Goal: Information Seeking & Learning: Learn about a topic

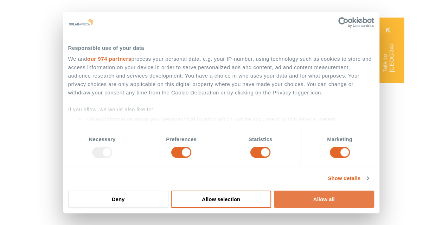
click at [318, 200] on button "Allow all" at bounding box center [324, 199] width 100 height 17
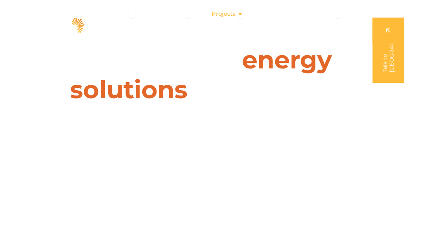
click at [241, 14] on icon "Menu" at bounding box center [240, 14] width 6 height 6
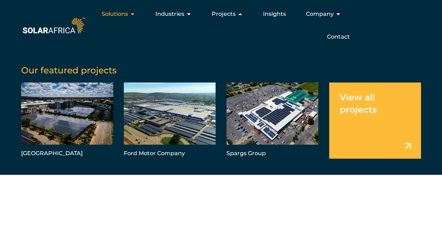
click at [134, 15] on icon "Menu" at bounding box center [133, 14] width 6 height 6
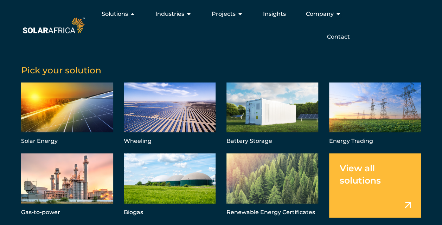
scroll to position [70, 0]
click at [175, 121] on link "Menu" at bounding box center [170, 115] width 92 height 64
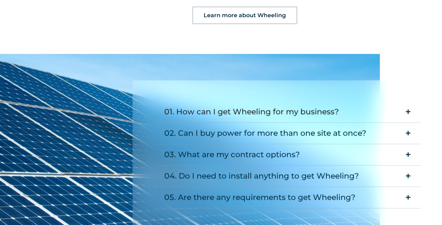
scroll to position [878, 0]
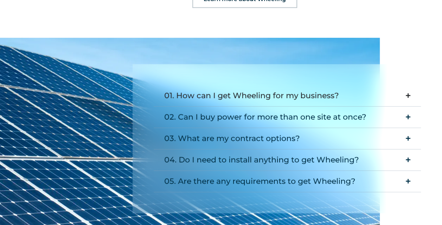
click at [264, 89] on div "01. How can I get Wheeling for my business?" at bounding box center [251, 96] width 175 height 14
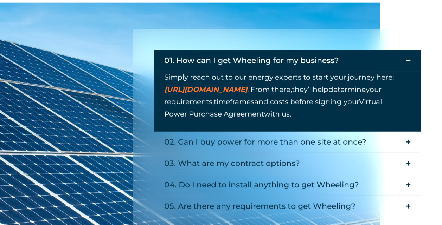
scroll to position [949, 0]
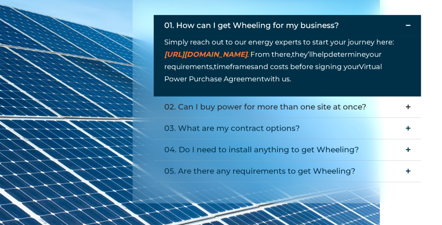
click at [256, 100] on div "02. Can I buy power for more than one site at once?" at bounding box center [265, 107] width 202 height 14
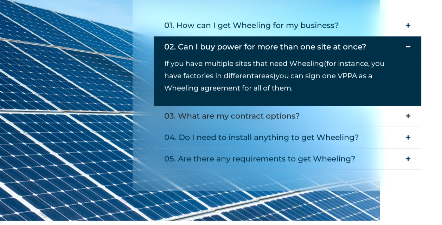
click at [254, 109] on div "03. What are my contract options?" at bounding box center [232, 116] width 136 height 14
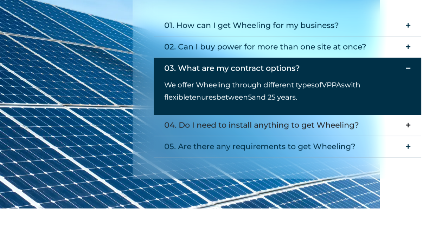
click at [257, 118] on div "04. Do I need to install anything to get Wheeling?" at bounding box center [261, 125] width 195 height 14
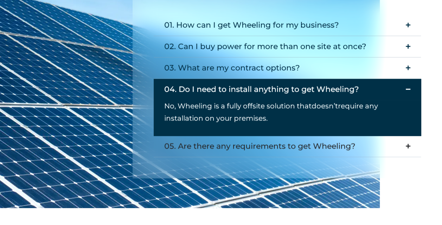
click at [256, 139] on div "05. Are there any requirements to get Wheeling?" at bounding box center [259, 146] width 191 height 14
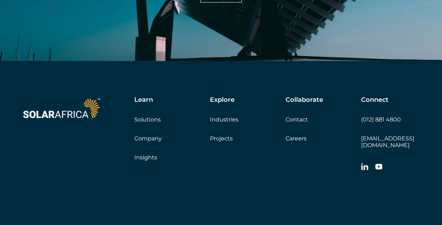
scroll to position [2264, 0]
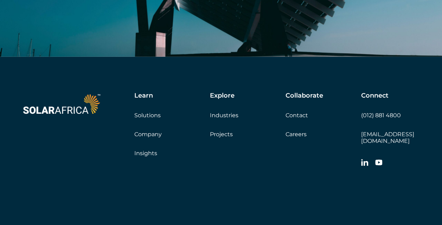
click at [151, 131] on link "Company" at bounding box center [147, 134] width 27 height 7
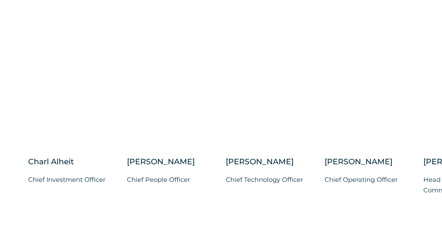
scroll to position [1827, 0]
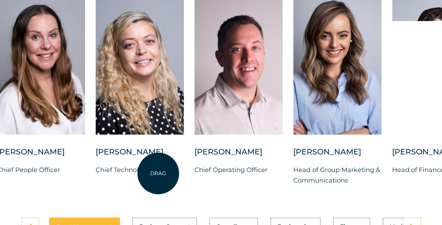
drag, startPoint x: 288, startPoint y: 176, endPoint x: 158, endPoint y: 174, distance: 130.0
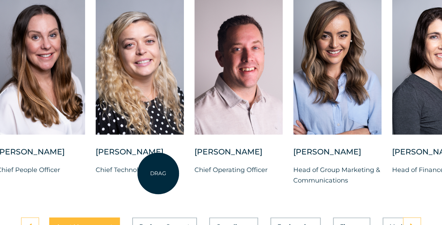
click at [158, 164] on div "Suné Heesen" at bounding box center [140, 156] width 88 height 18
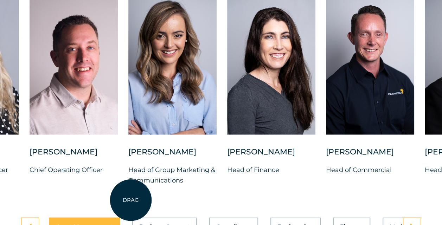
drag, startPoint x: 228, startPoint y: 201, endPoint x: 116, endPoint y: 201, distance: 111.7
click at [130, 197] on div "Bianca Swanepoel Head of Group Marketing & Communications" at bounding box center [172, 172] width 88 height 50
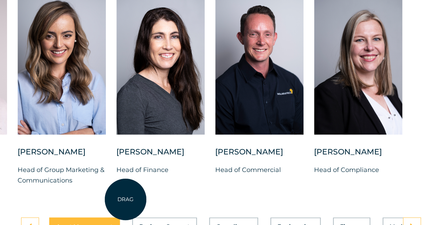
drag, startPoint x: 235, startPoint y: 198, endPoint x: 118, endPoint y: 201, distance: 116.3
click at [122, 186] on div "Belinda Grobler Head of Finance" at bounding box center [160, 166] width 88 height 39
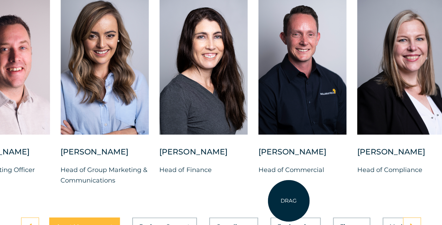
drag, startPoint x: 252, startPoint y: 196, endPoint x: 292, endPoint y: 200, distance: 40.2
click at [289, 186] on div "Brandon Horn Head of Commercial" at bounding box center [302, 166] width 88 height 39
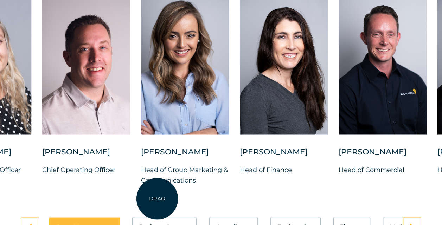
drag, startPoint x: 142, startPoint y: 199, endPoint x: 225, endPoint y: 202, distance: 83.0
click at [216, 197] on div "Bianca Swanepoel Head of Group Marketing & Communications" at bounding box center [185, 172] width 88 height 50
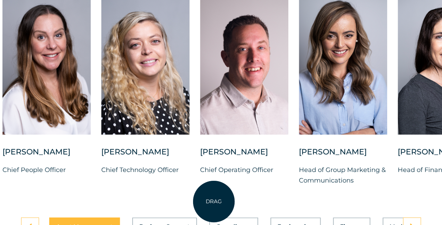
drag, startPoint x: 141, startPoint y: 201, endPoint x: 236, endPoint y: 202, distance: 95.6
click at [236, 197] on div "Charl Alheit Chief Investment Officer Candice Seggie Chief People Officer Suné …" at bounding box center [299, 96] width 846 height 202
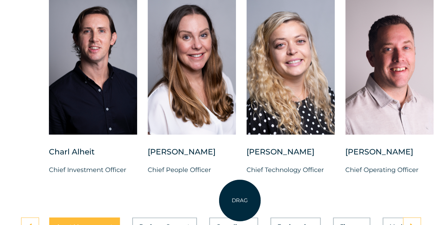
drag, startPoint x: 120, startPoint y: 202, endPoint x: 265, endPoint y: 200, distance: 144.8
click at [260, 197] on div "Charl Alheit Chief Investment Officer Candice Seggie Chief People Officer Suné …" at bounding box center [444, 96] width 846 height 202
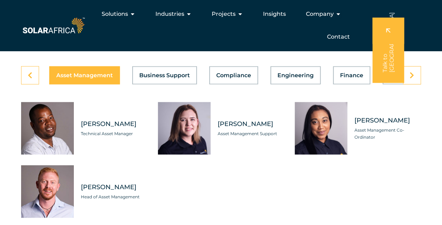
scroll to position [1967, 0]
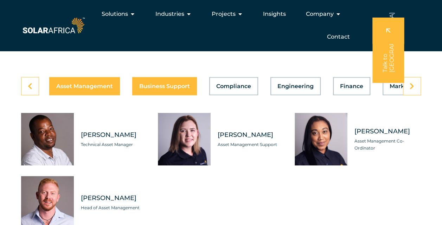
click at [160, 95] on button "Business Support" at bounding box center [164, 86] width 65 height 18
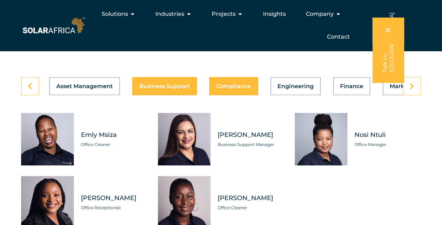
click at [217, 89] on span "Compliance" at bounding box center [233, 86] width 35 height 6
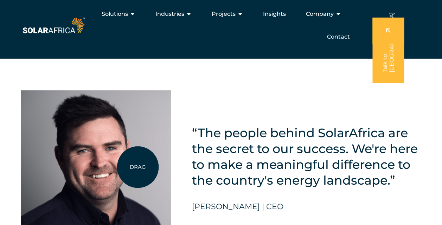
scroll to position [1546, 0]
